Goal: Transaction & Acquisition: Book appointment/travel/reservation

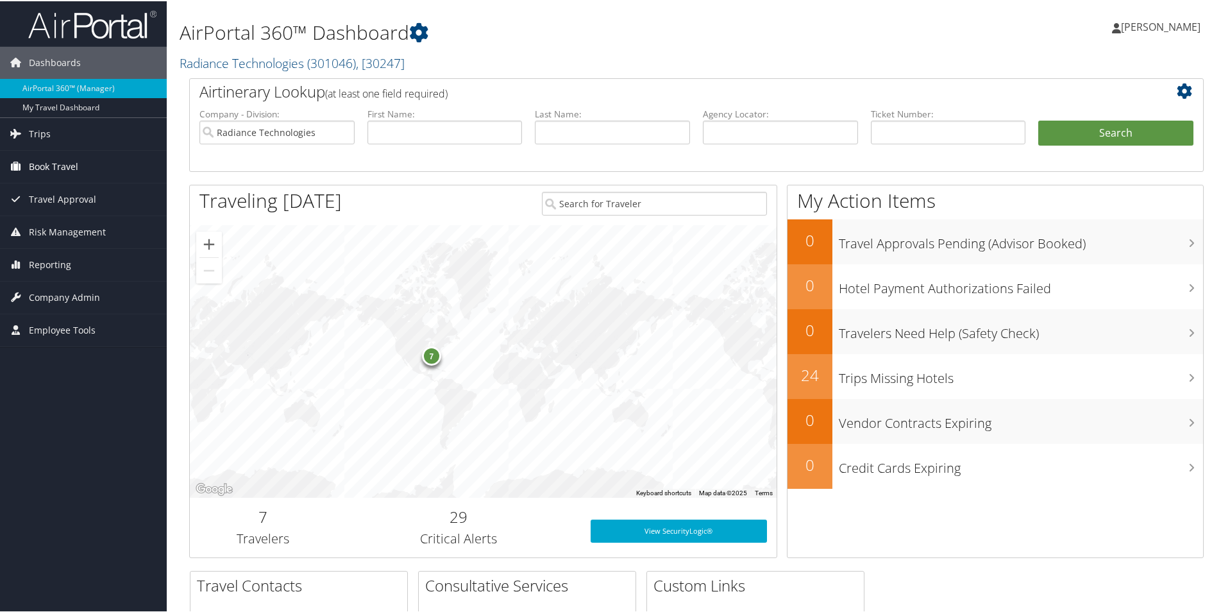
click at [50, 162] on span "Book Travel" at bounding box center [53, 165] width 49 height 32
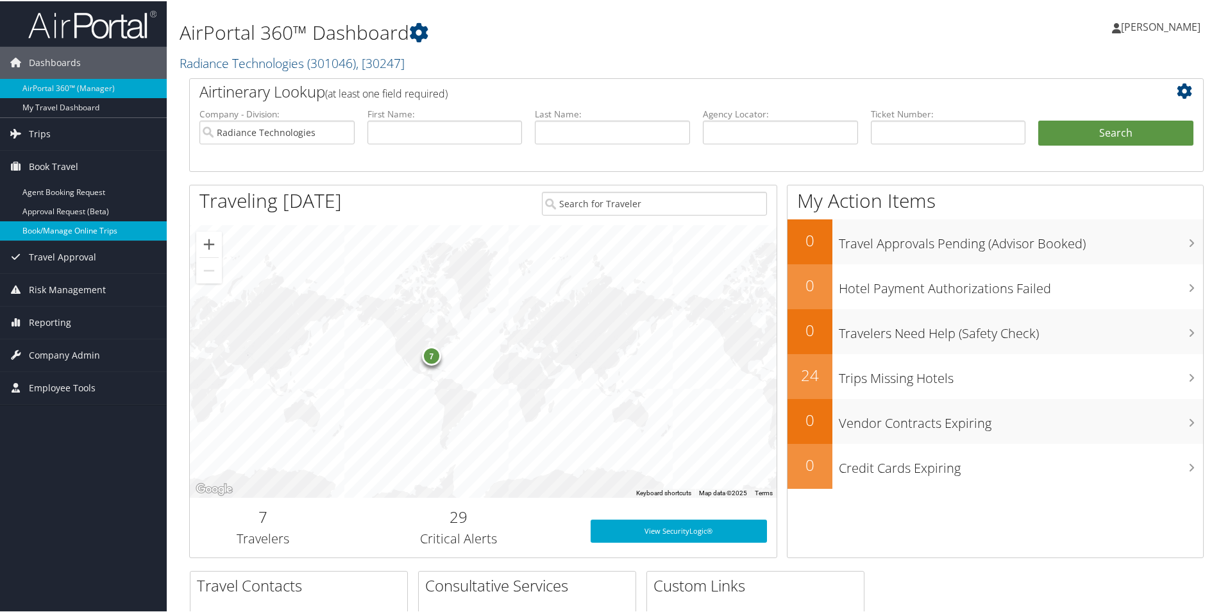
click at [46, 230] on link "Book/Manage Online Trips" at bounding box center [83, 229] width 167 height 19
